Goal: Information Seeking & Learning: Learn about a topic

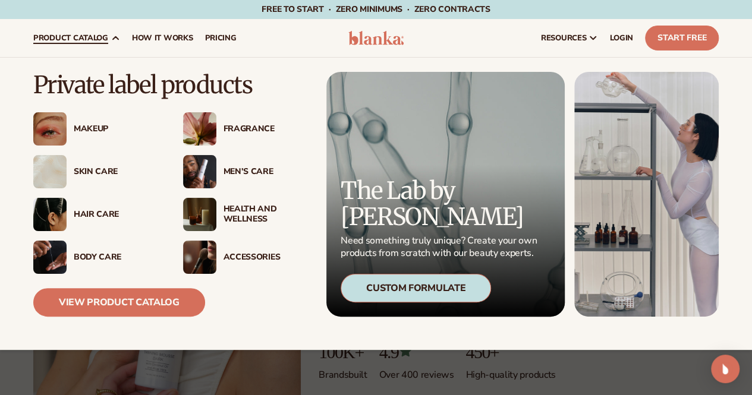
click at [102, 171] on div "Skin Care" at bounding box center [117, 172] width 86 height 10
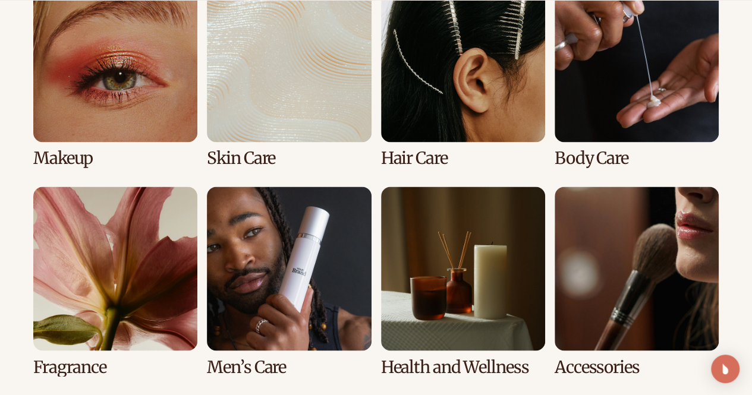
scroll to position [951, 0]
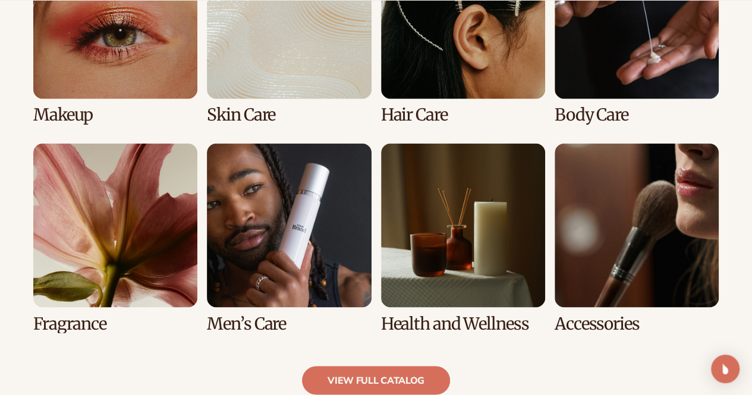
click at [280, 75] on link "2 / 8" at bounding box center [289, 30] width 164 height 190
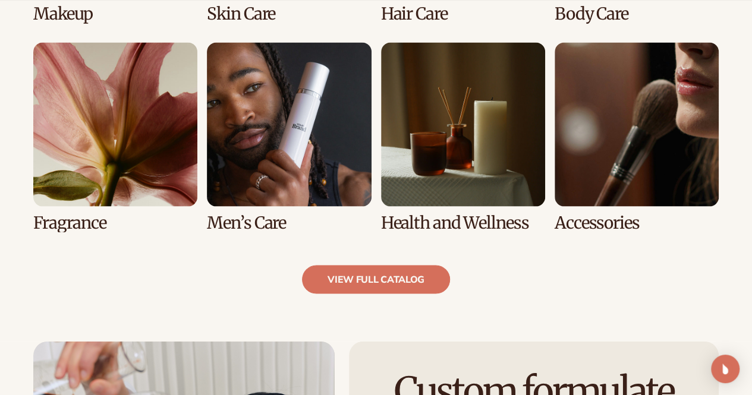
scroll to position [1188, 0]
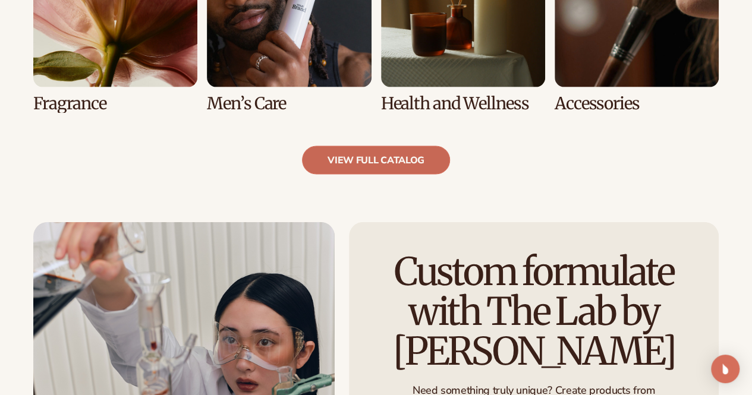
click at [390, 172] on link "view full catalog" at bounding box center [376, 160] width 148 height 29
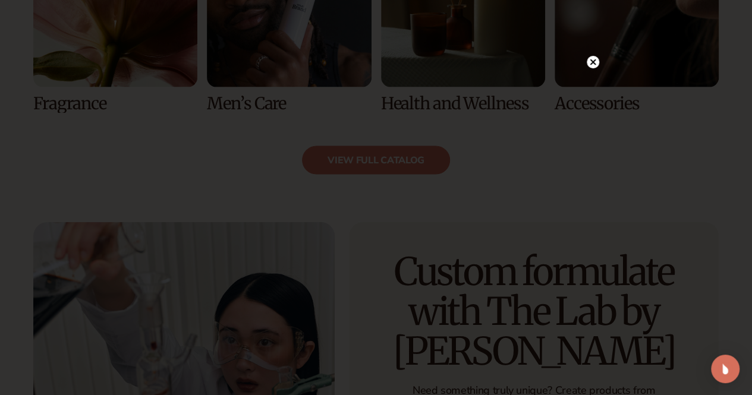
click at [596, 58] on circle at bounding box center [592, 62] width 12 height 12
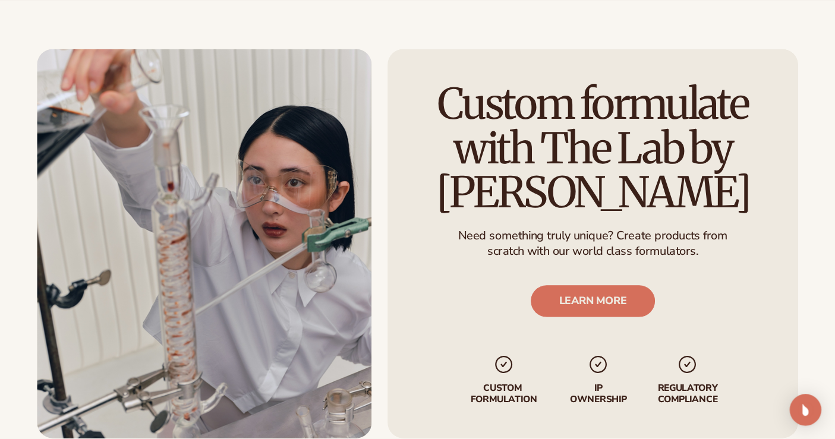
scroll to position [1367, 0]
